Goal: Navigation & Orientation: Find specific page/section

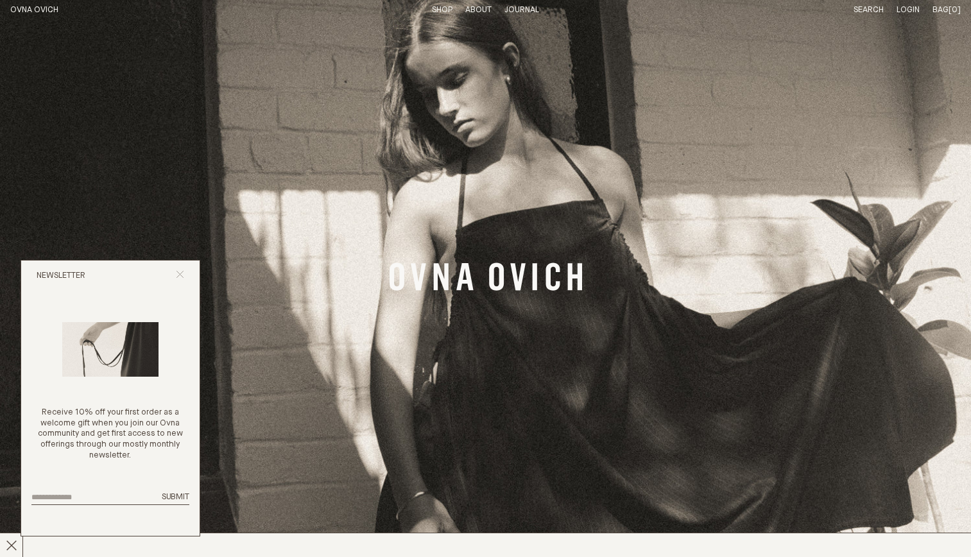
click at [181, 274] on icon "Close popup" at bounding box center [180, 274] width 8 height 8
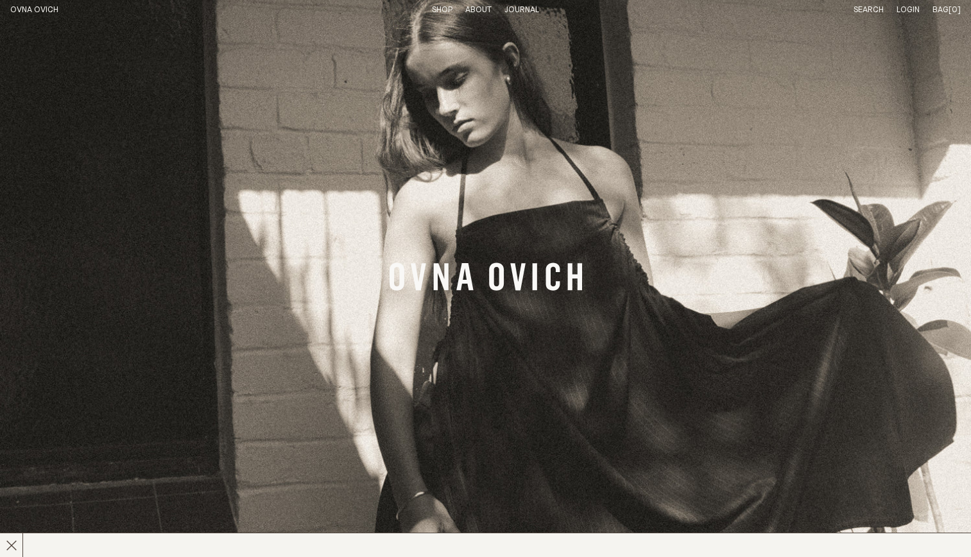
click at [442, 5] on li "Shop" at bounding box center [442, 10] width 21 height 11
click at [442, 6] on link "Shop" at bounding box center [442, 10] width 21 height 8
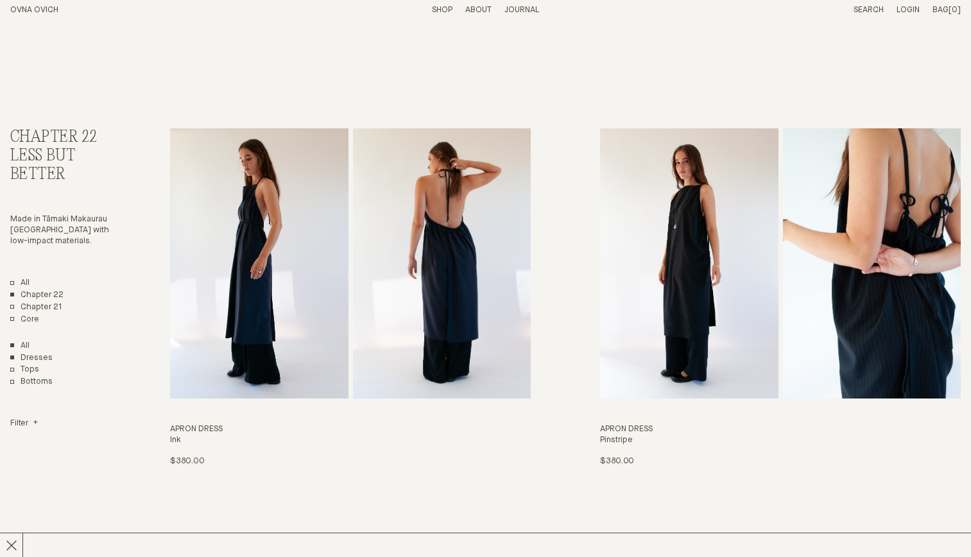
click at [39, 358] on link "Dresses" at bounding box center [31, 358] width 42 height 11
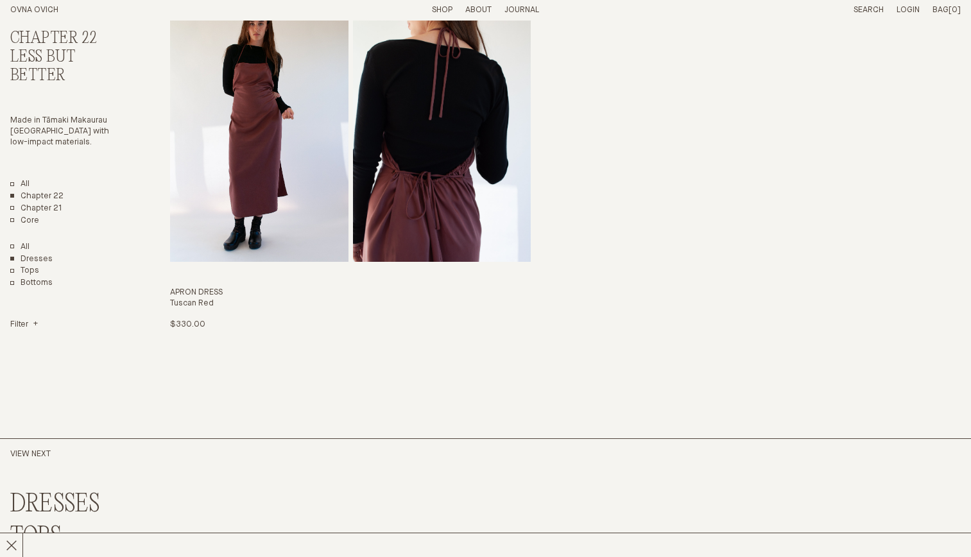
scroll to position [546, 0]
click at [28, 268] on link "Tops" at bounding box center [24, 269] width 29 height 11
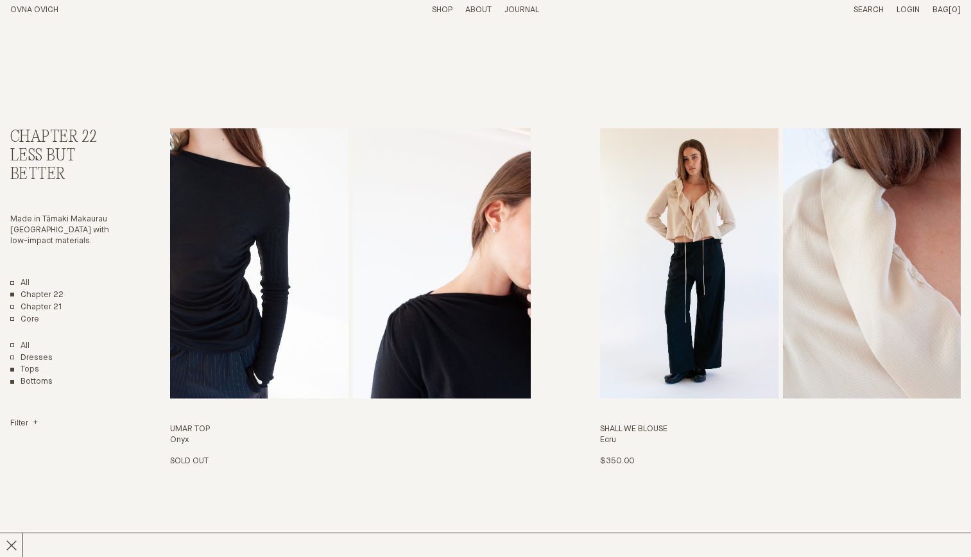
click at [33, 379] on link "Bottoms" at bounding box center [31, 382] width 42 height 11
